Goal: Feedback & Contribution: Leave review/rating

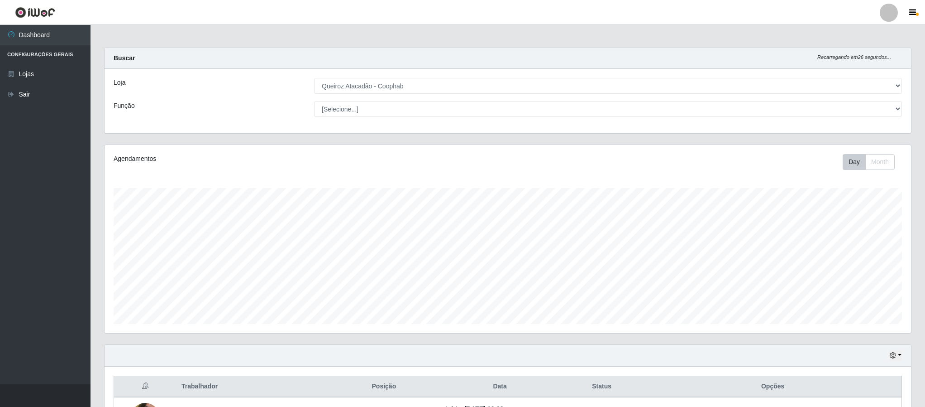
select select "463"
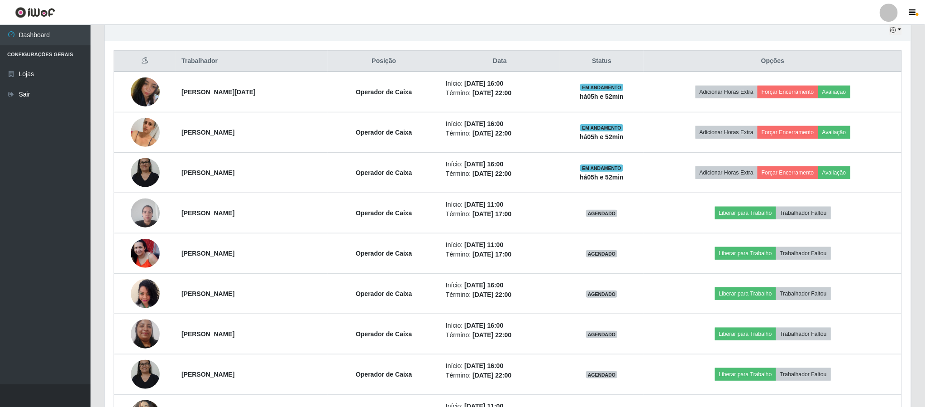
scroll to position [290, 0]
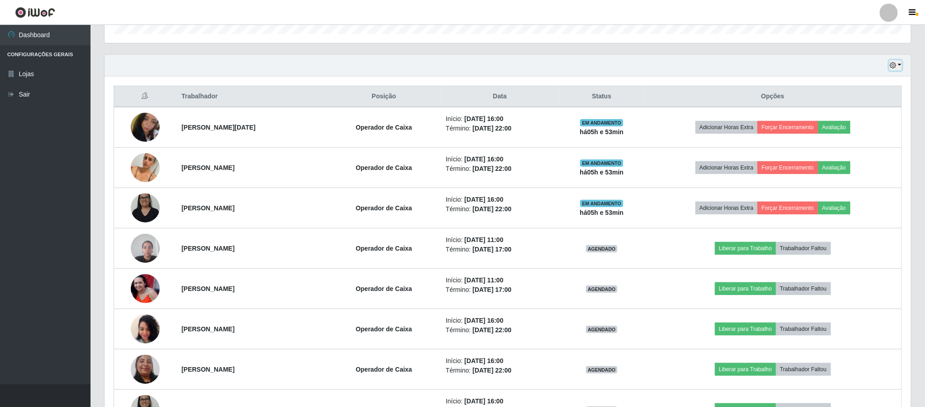
click at [894, 67] on icon "button" at bounding box center [893, 65] width 6 height 6
click at [851, 84] on button "Hoje" at bounding box center [866, 81] width 72 height 19
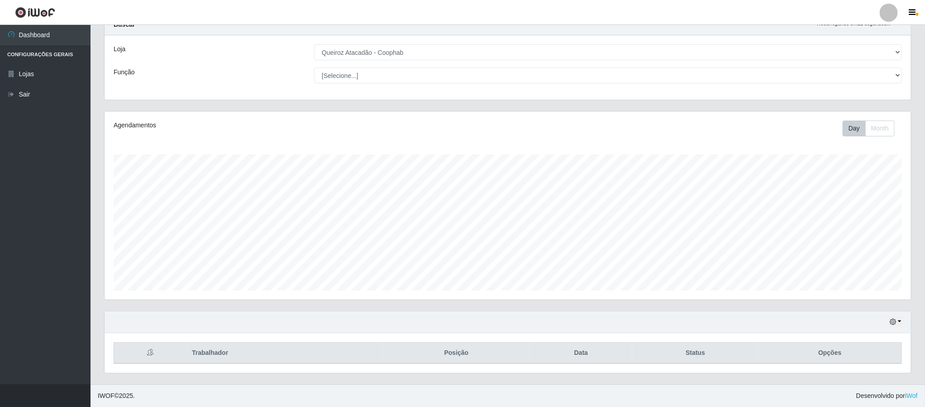
scroll to position [158, 0]
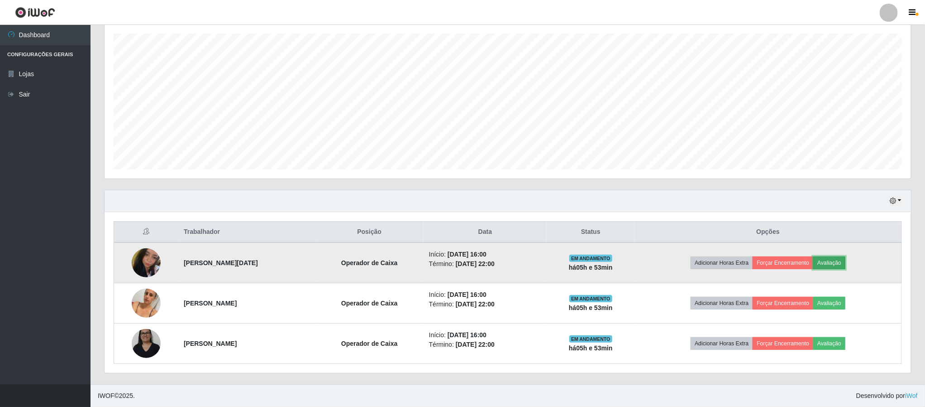
click at [844, 261] on button "Avaliação" at bounding box center [830, 262] width 32 height 13
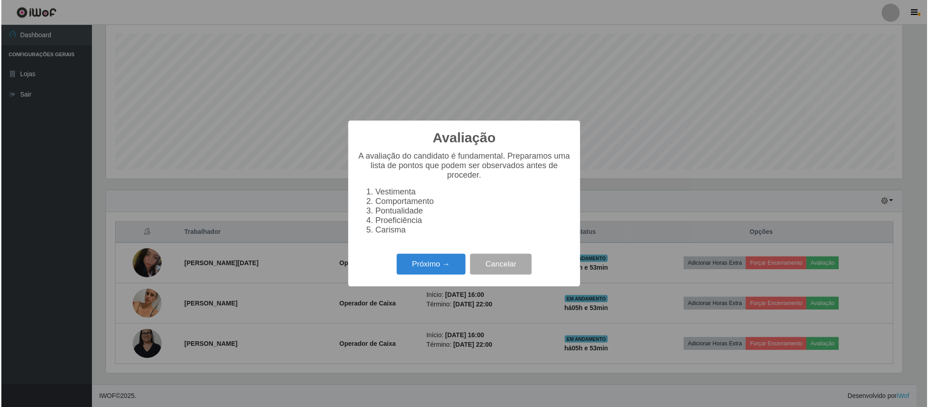
scroll to position [189, 799]
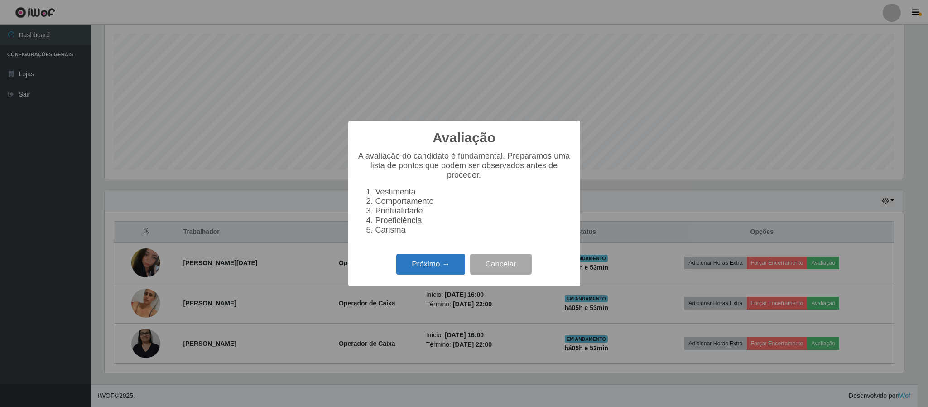
click at [441, 267] on button "Próximo →" at bounding box center [430, 264] width 69 height 21
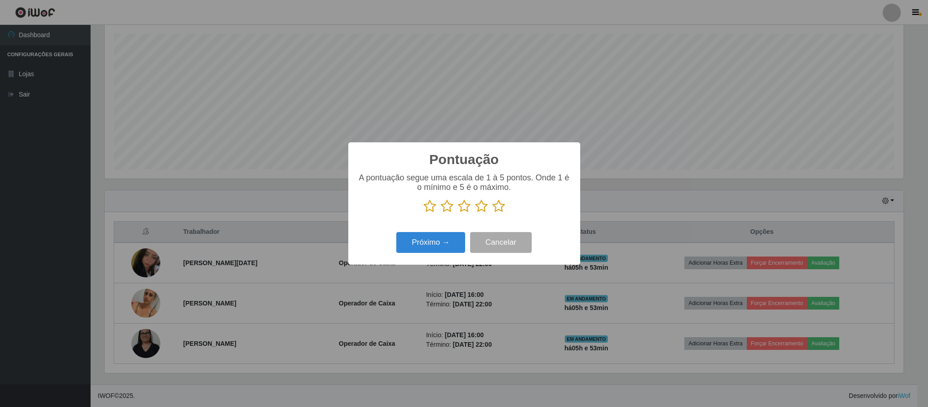
scroll to position [452595, 451985]
click at [503, 200] on div "A pontuação segue uma escala de 1 à 5 pontos. Onde 1 é o mínimo e 5 é o máximo." at bounding box center [464, 193] width 214 height 40
click at [500, 208] on icon at bounding box center [498, 206] width 13 height 14
click at [492, 213] on input "radio" at bounding box center [492, 213] width 0 height 0
click at [428, 245] on button "Próximo →" at bounding box center [430, 242] width 69 height 21
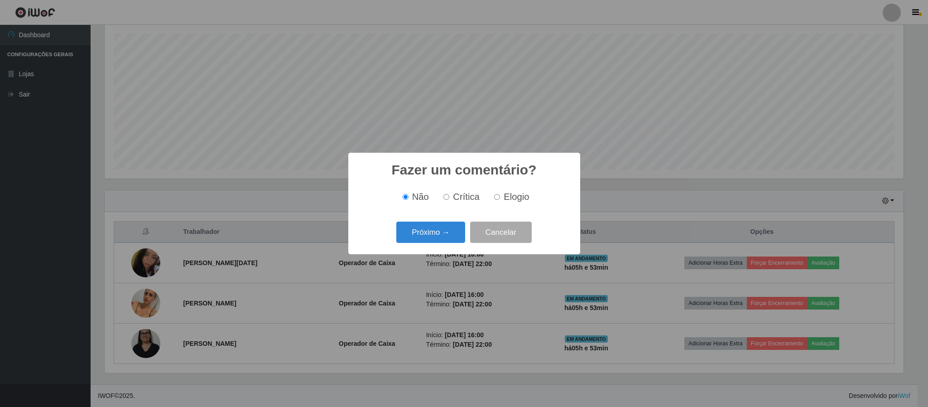
drag, startPoint x: 428, startPoint y: 238, endPoint x: 485, endPoint y: 198, distance: 69.0
click at [485, 198] on div "Fazer um comentário? × Não Crítica Elogio Próximo → Cancelar" at bounding box center [464, 203] width 232 height 101
click at [496, 196] on input "Elogio" at bounding box center [497, 197] width 6 height 6
radio input "true"
click at [423, 233] on button "Próximo →" at bounding box center [430, 231] width 69 height 21
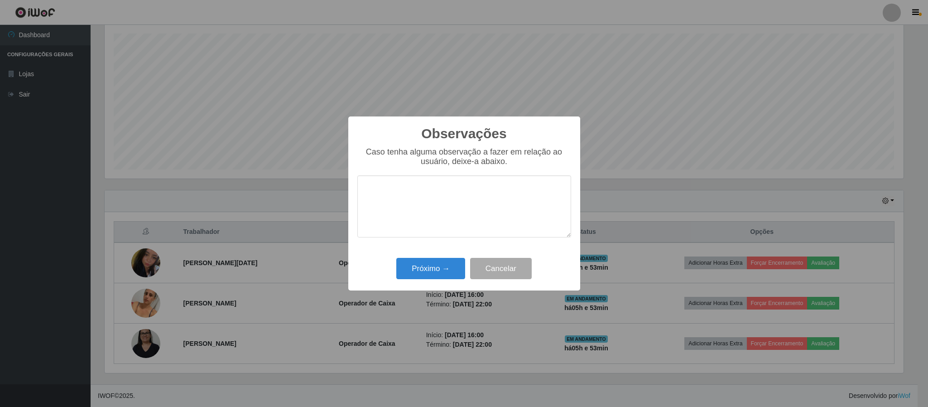
click at [424, 205] on textarea at bounding box center [464, 206] width 214 height 62
type textarea "pontual e simpatica"
click at [441, 270] on button "Próximo →" at bounding box center [430, 268] width 69 height 21
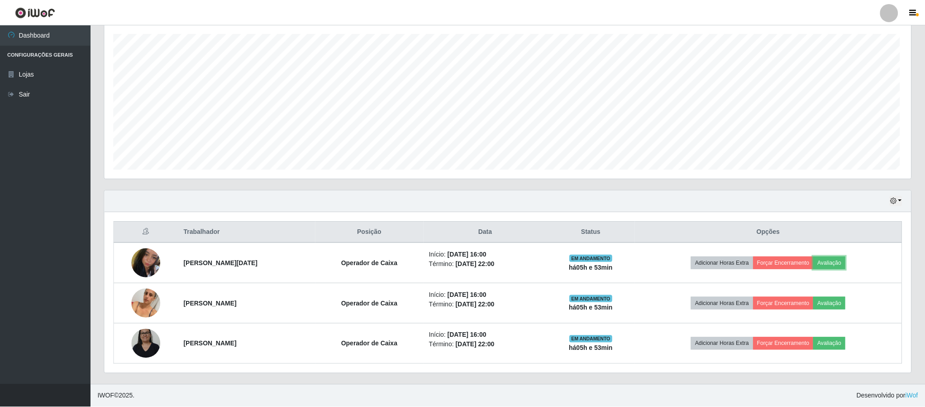
scroll to position [189, 806]
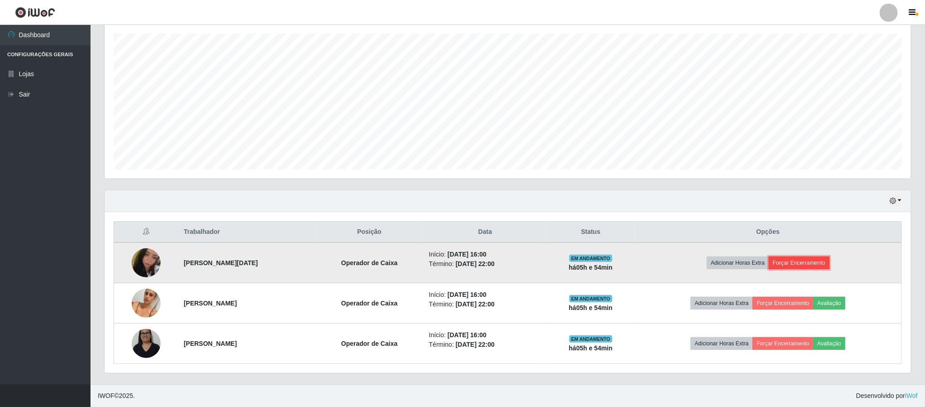
click at [819, 261] on button "Forçar Encerramento" at bounding box center [799, 262] width 61 height 13
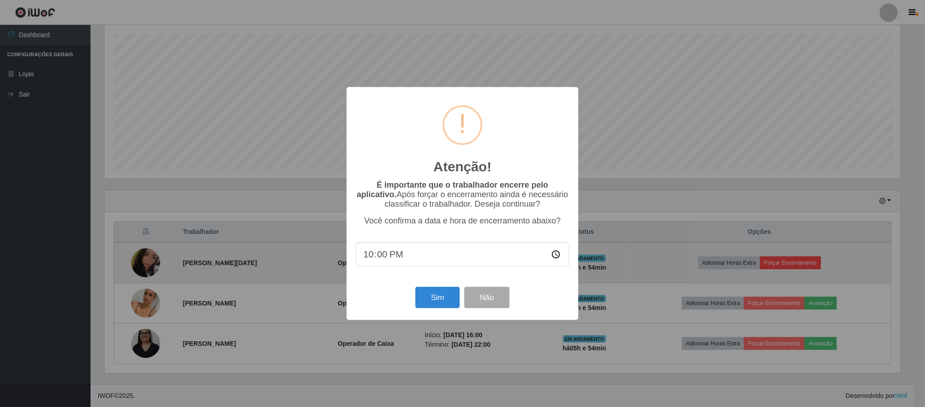
scroll to position [189, 799]
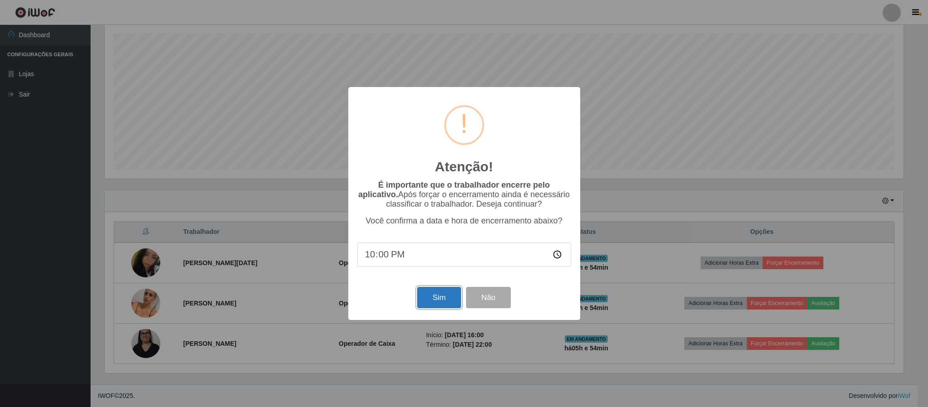
click at [451, 302] on button "Sim" at bounding box center [439, 297] width 44 height 21
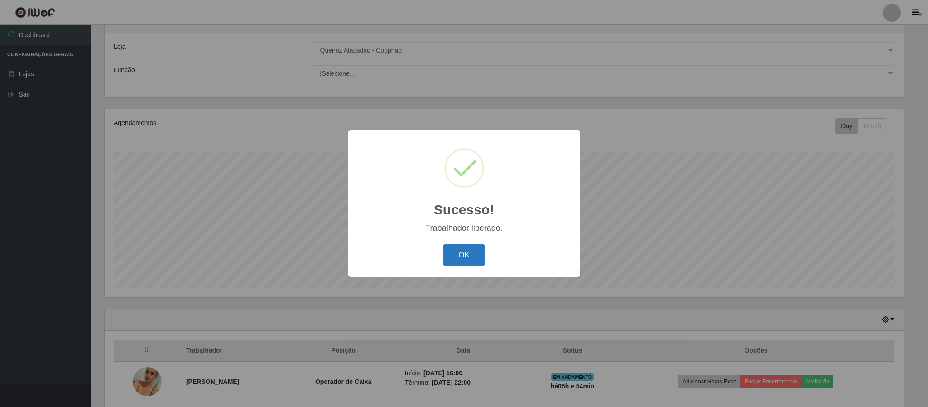
click at [474, 264] on button "OK" at bounding box center [464, 254] width 42 height 21
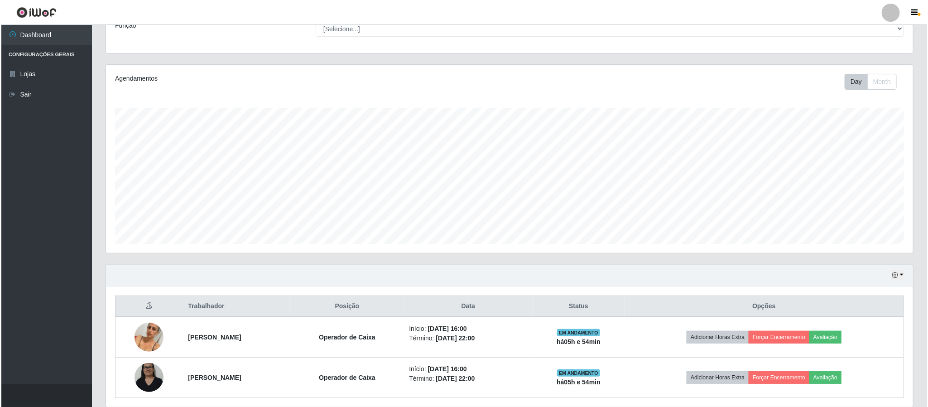
scroll to position [104, 0]
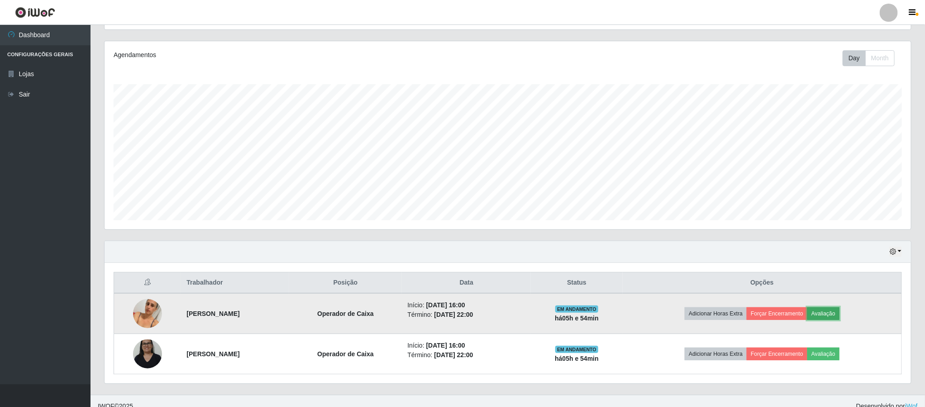
click at [840, 315] on button "Avaliação" at bounding box center [824, 313] width 32 height 13
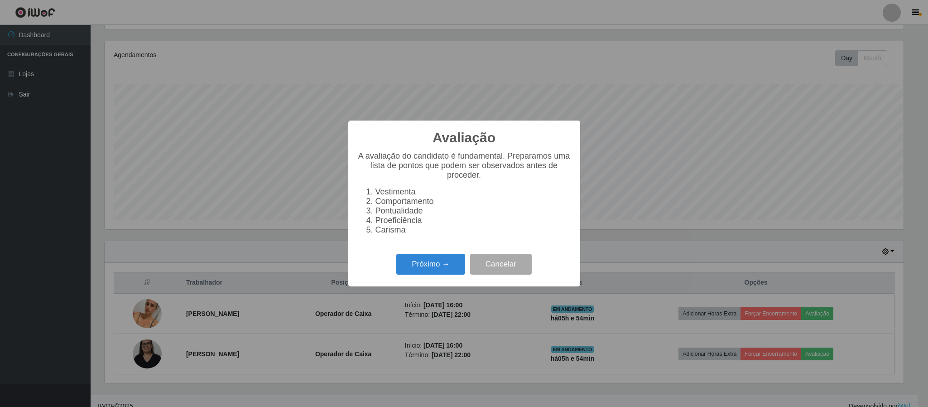
scroll to position [189, 799]
click at [456, 273] on button "Próximo →" at bounding box center [430, 264] width 69 height 21
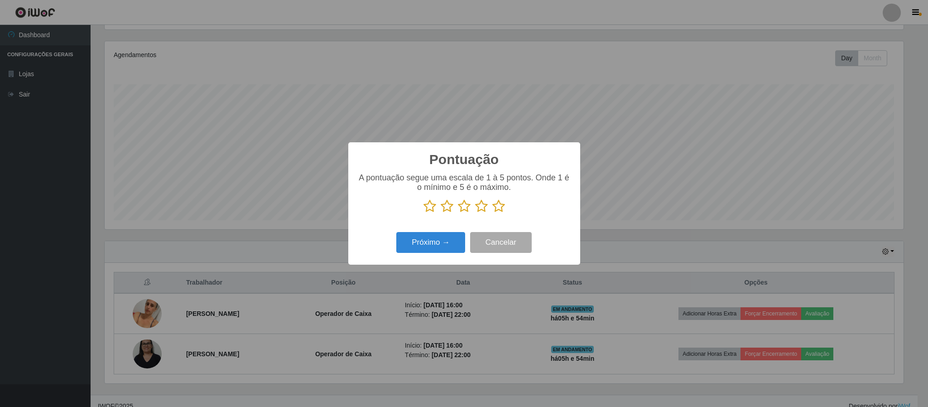
scroll to position [452595, 451985]
click at [494, 206] on icon at bounding box center [498, 206] width 13 height 14
click at [492, 213] on input "radio" at bounding box center [492, 213] width 0 height 0
click at [422, 249] on button "Próximo →" at bounding box center [430, 242] width 69 height 21
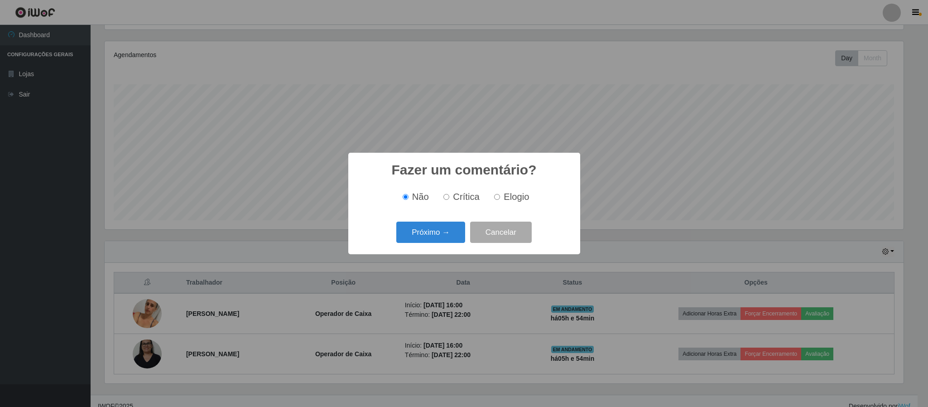
click at [494, 198] on input "Elogio" at bounding box center [497, 197] width 6 height 6
radio input "true"
click at [434, 231] on button "Próximo →" at bounding box center [430, 231] width 69 height 21
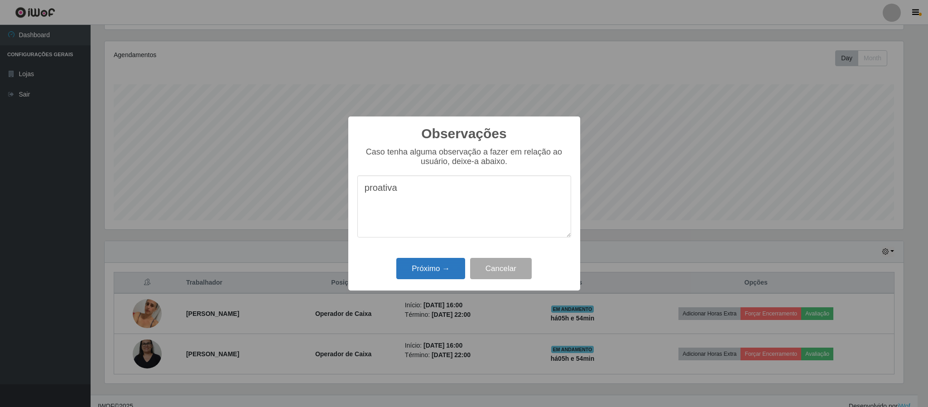
type textarea "proativa"
click at [417, 268] on button "Próximo →" at bounding box center [430, 268] width 69 height 21
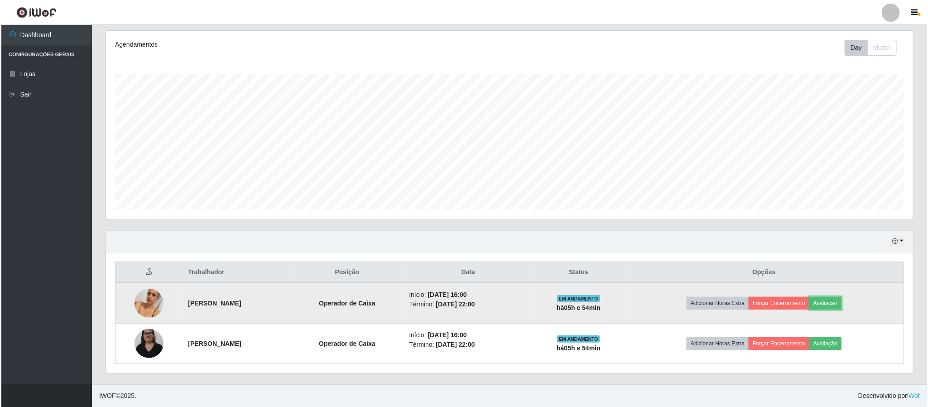
scroll to position [117, 0]
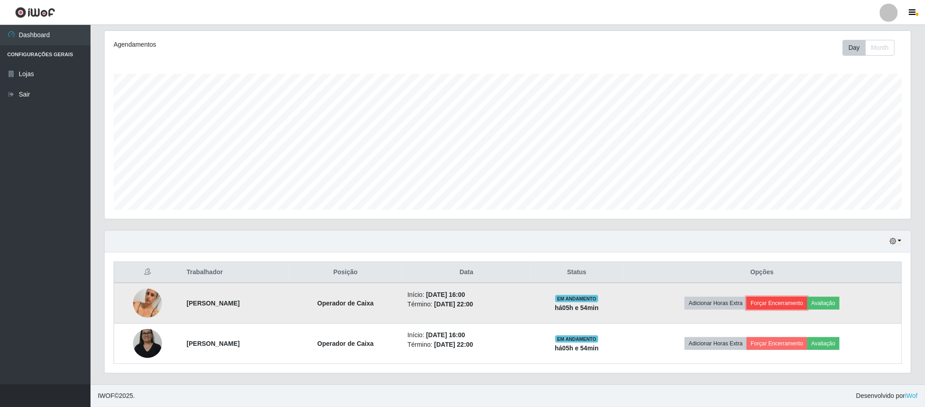
click at [784, 299] on button "Forçar Encerramento" at bounding box center [777, 303] width 61 height 13
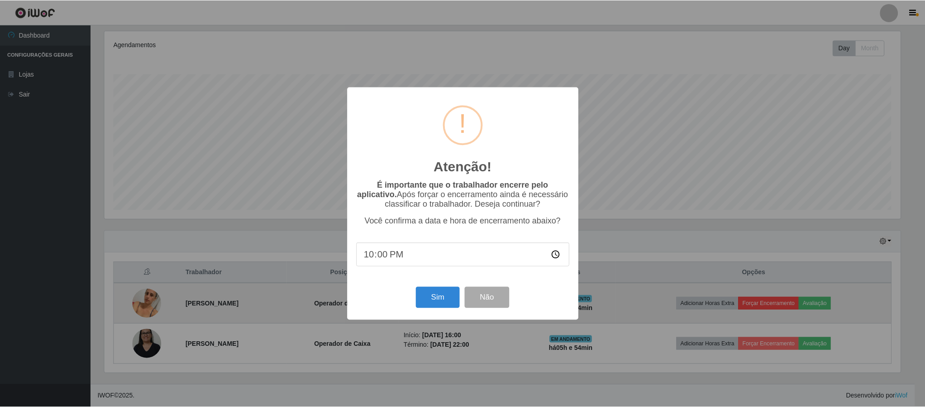
scroll to position [189, 799]
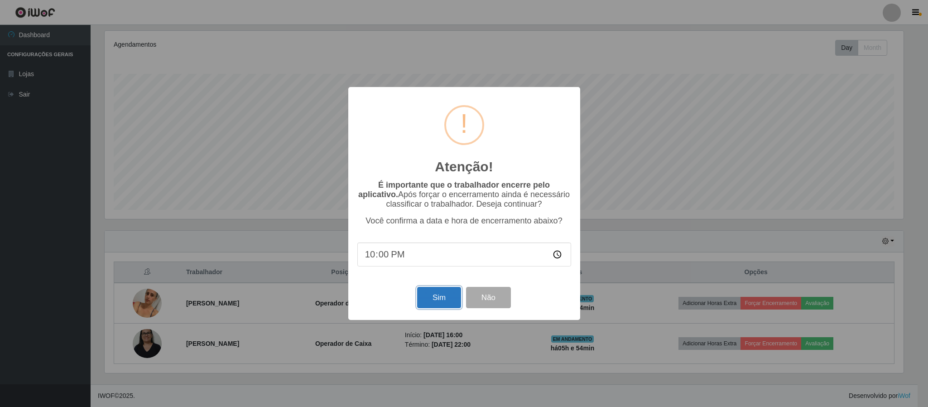
click at [435, 304] on button "Sim" at bounding box center [439, 297] width 44 height 21
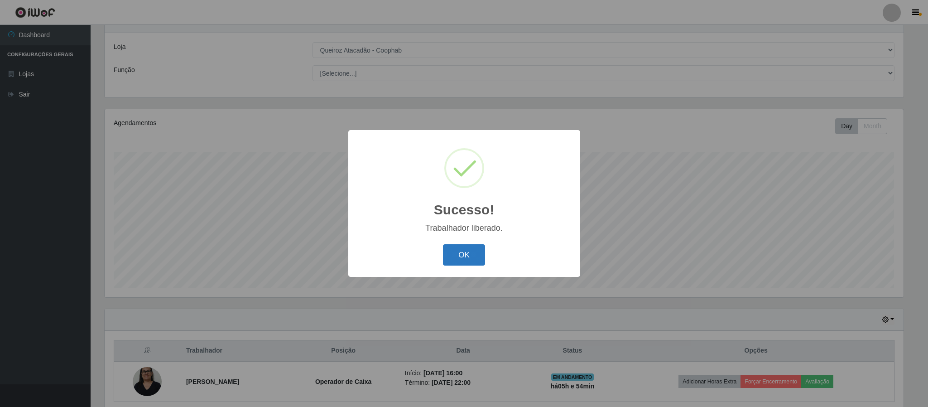
click at [457, 264] on button "OK" at bounding box center [464, 254] width 42 height 21
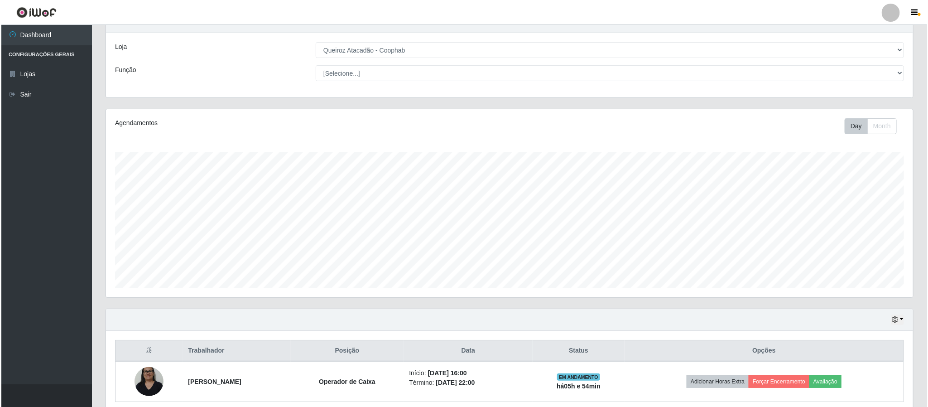
scroll to position [77, 0]
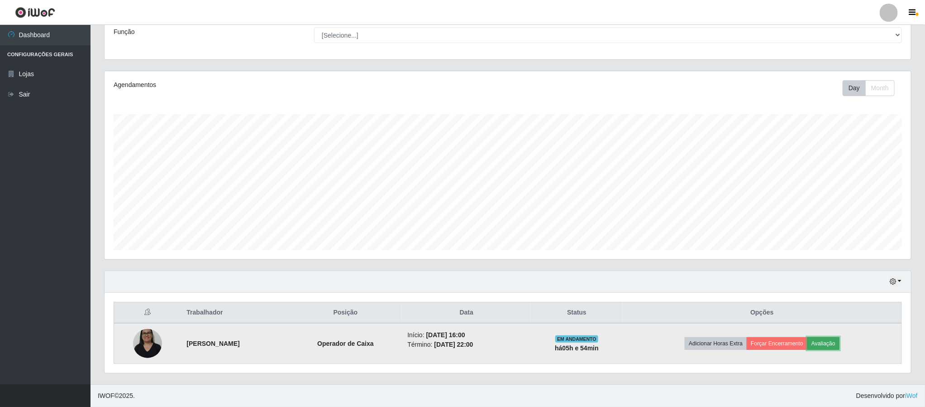
click at [840, 342] on button "Avaliação" at bounding box center [824, 343] width 32 height 13
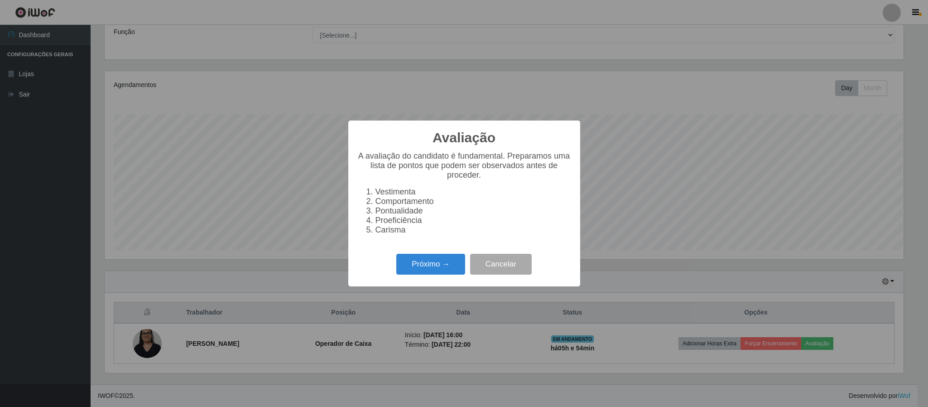
scroll to position [0, 0]
click at [442, 266] on button "Próximo →" at bounding box center [430, 264] width 69 height 21
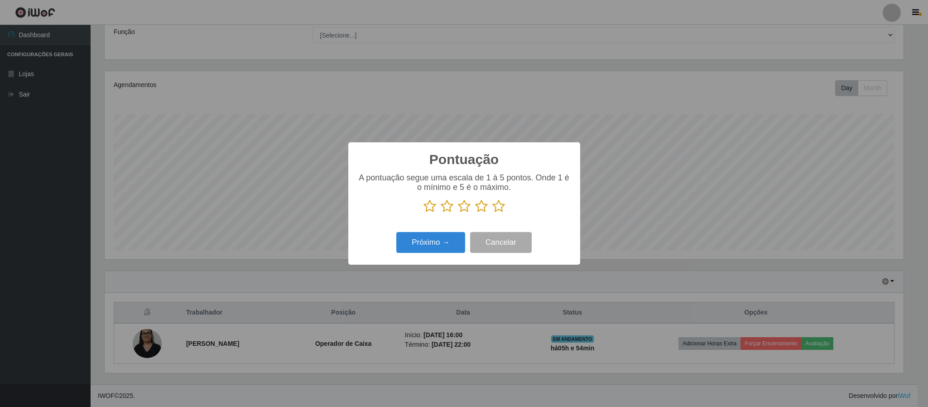
click at [492, 207] on icon at bounding box center [498, 206] width 13 height 14
click at [492, 213] on input "radio" at bounding box center [492, 213] width 0 height 0
click at [439, 245] on button "Próximo →" at bounding box center [430, 242] width 69 height 21
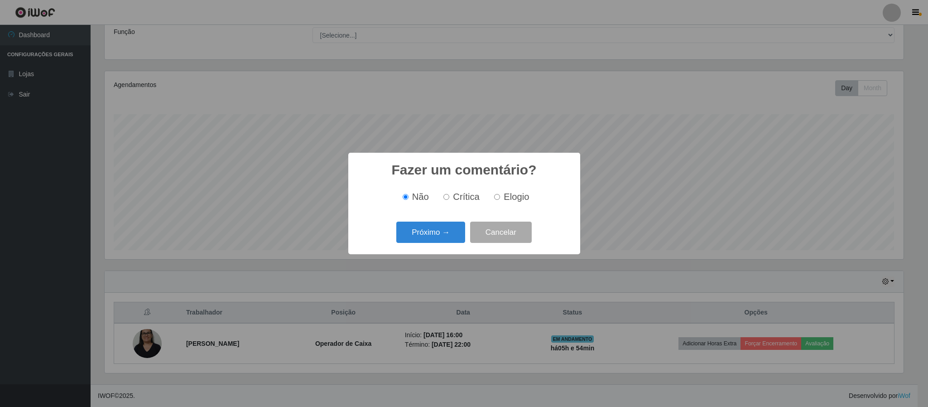
click at [496, 199] on input "Elogio" at bounding box center [497, 197] width 6 height 6
radio input "true"
click at [439, 227] on button "Próximo →" at bounding box center [430, 231] width 69 height 21
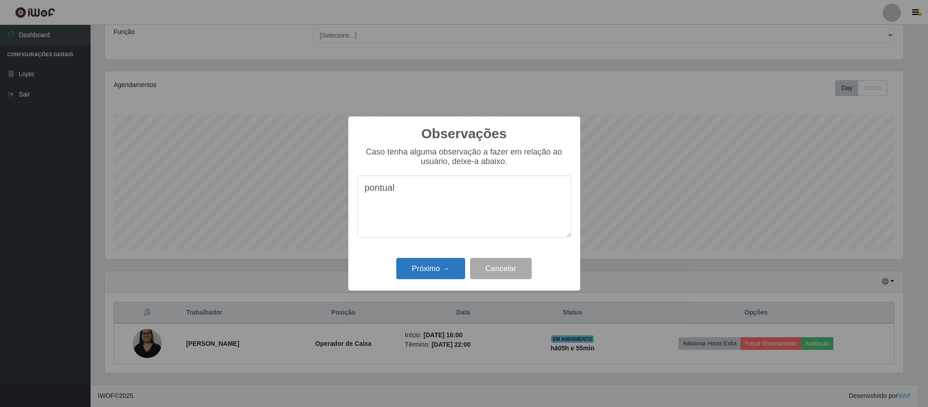
type textarea "pontual"
click at [438, 265] on button "Próximo →" at bounding box center [430, 268] width 69 height 21
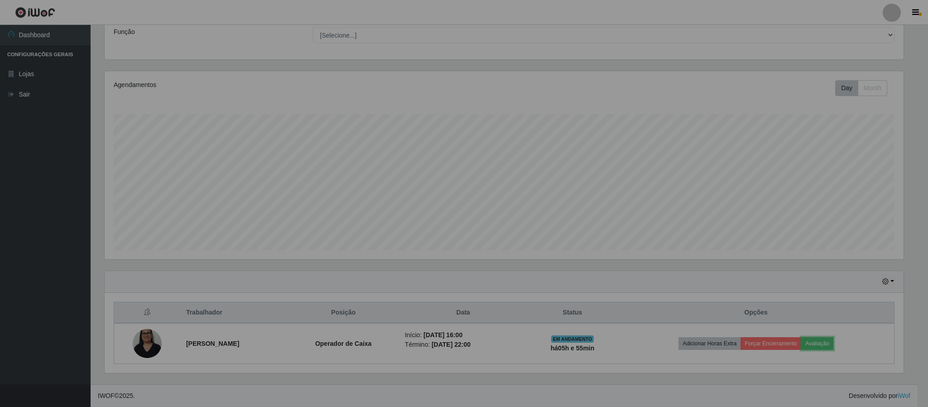
scroll to position [189, 806]
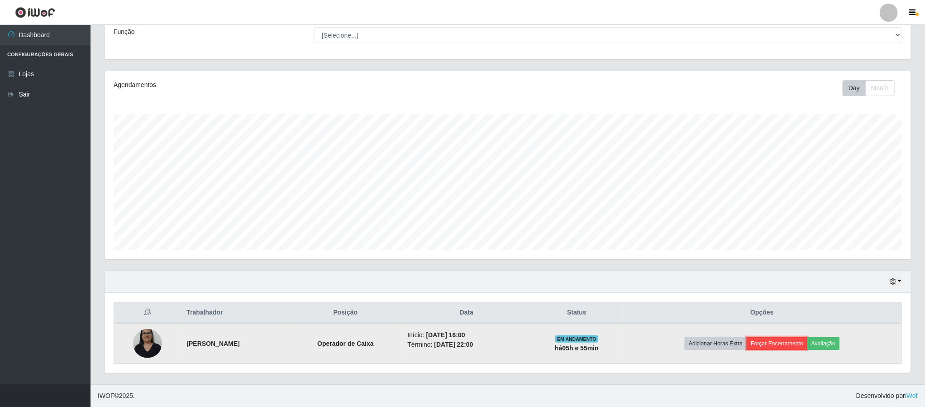
click at [778, 343] on button "Forçar Encerramento" at bounding box center [777, 343] width 61 height 13
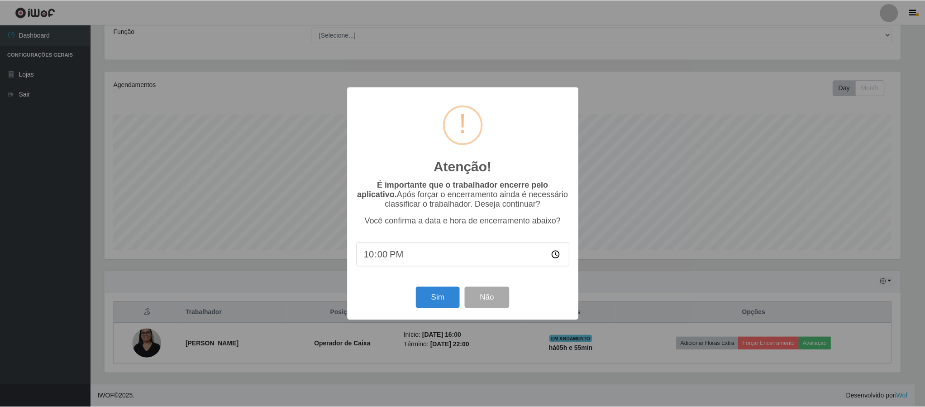
scroll to position [189, 799]
click at [428, 292] on button "Sim" at bounding box center [439, 297] width 44 height 21
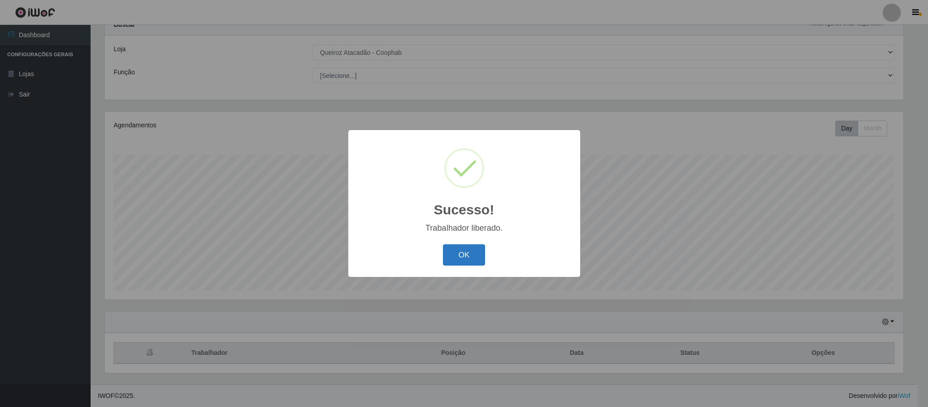
click at [448, 259] on button "OK" at bounding box center [464, 254] width 42 height 21
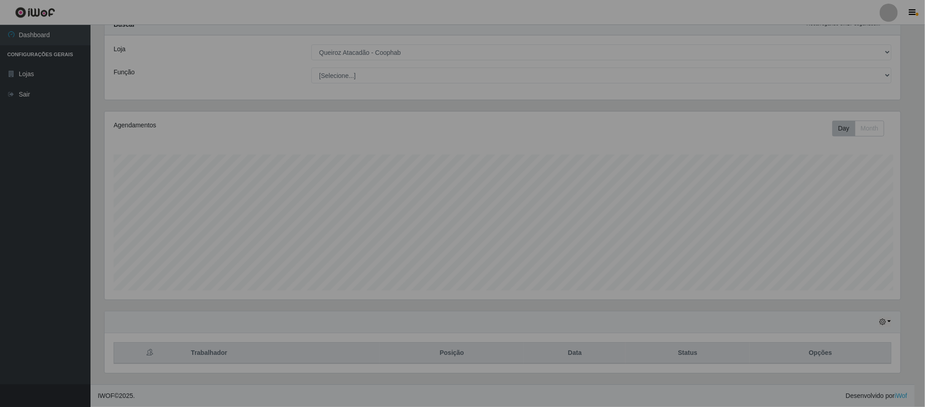
scroll to position [452595, 451976]
